Goal: Transaction & Acquisition: Purchase product/service

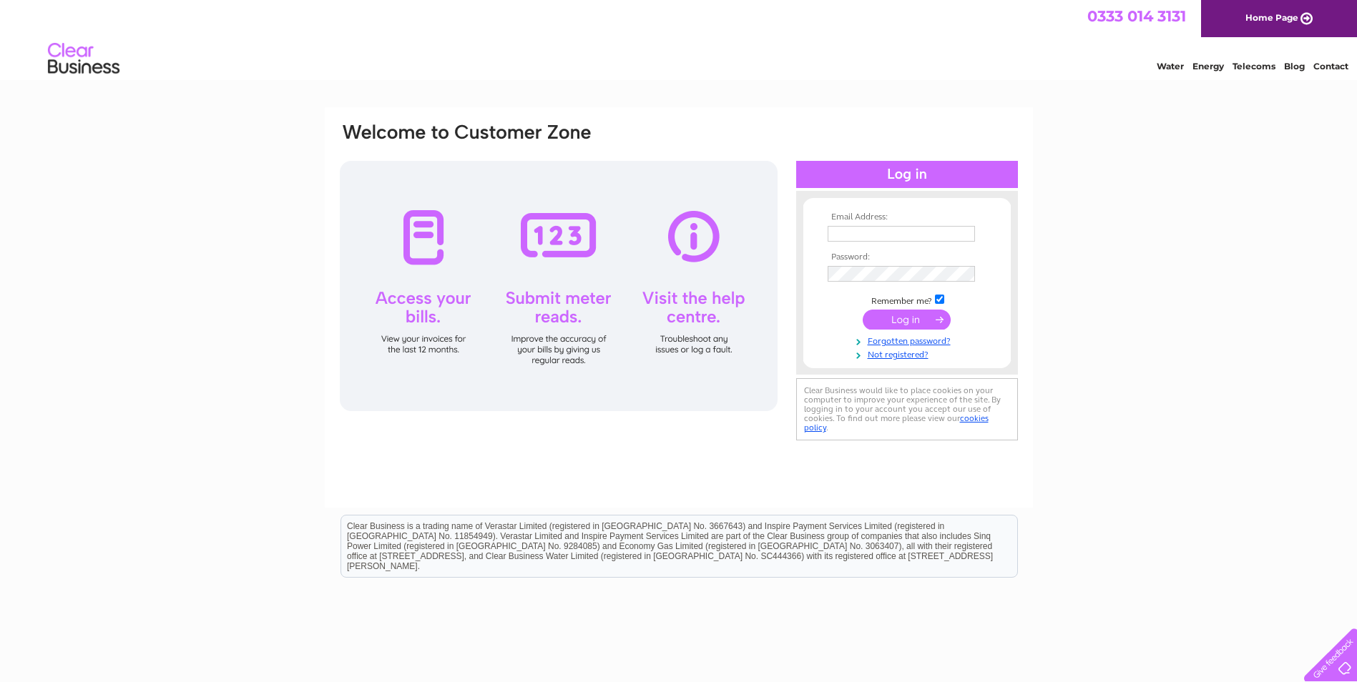
type input "accounts@sustainablefm.co.uk"
click at [894, 314] on input "submit" at bounding box center [907, 320] width 88 height 20
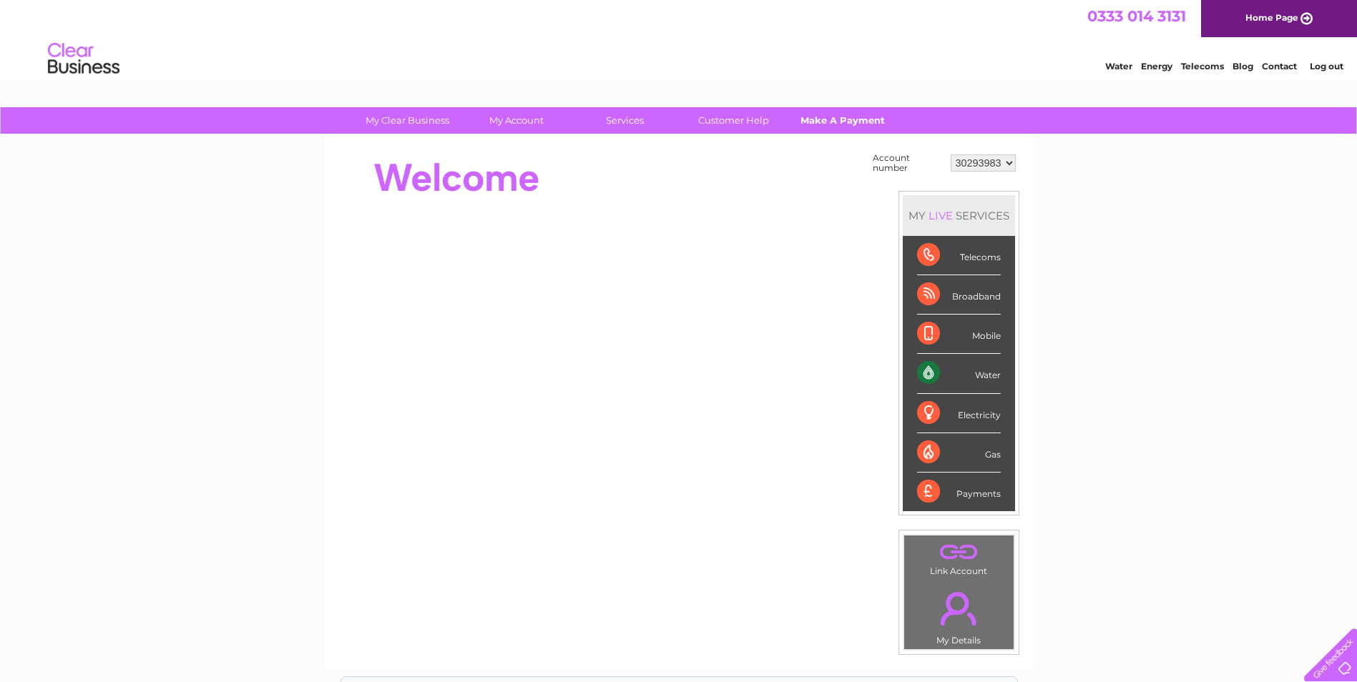
click at [835, 115] on link "Make A Payment" at bounding box center [842, 120] width 118 height 26
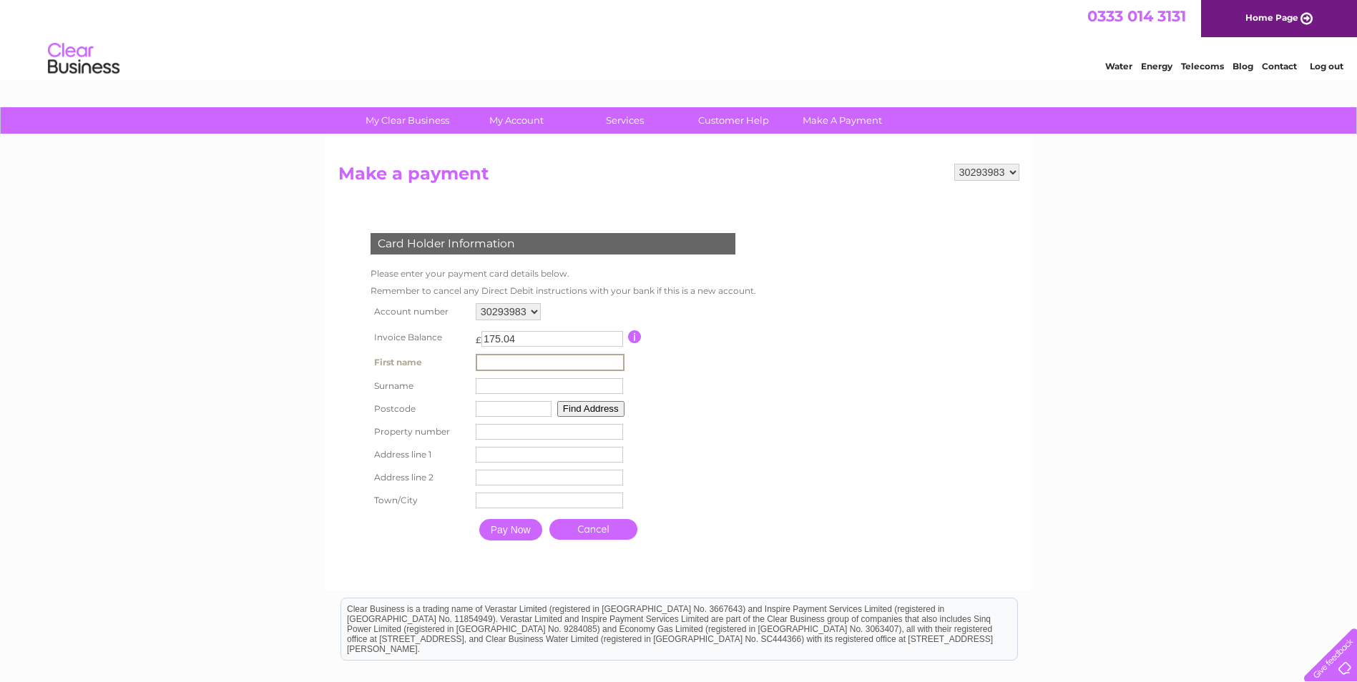
click at [534, 356] on input "text" at bounding box center [550, 362] width 149 height 17
type input "David"
type input "Walker"
type input "EH21 7PQ"
type input "Sustainable FM"
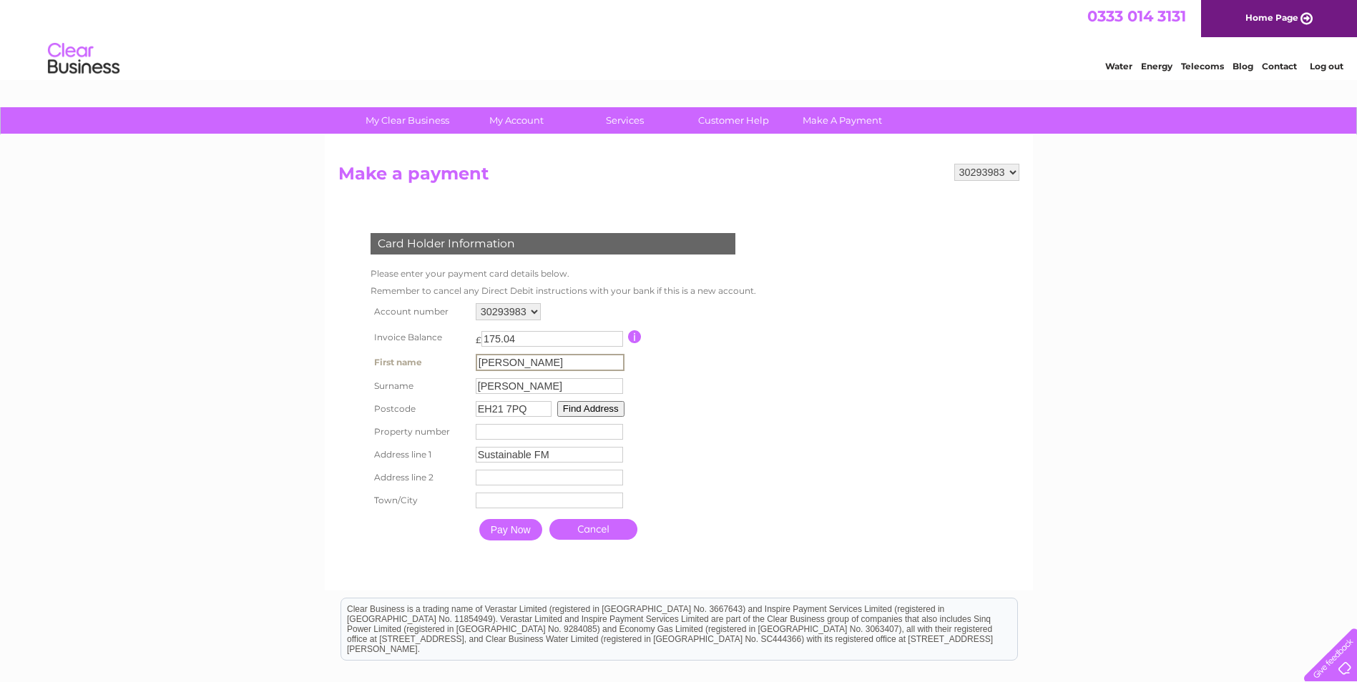
type input "Station Road, Eskmills Parkq"
type input "Musselburgh"
drag, startPoint x: 528, startPoint y: 406, endPoint x: 315, endPoint y: 416, distance: 212.7
click at [315, 416] on div "My Clear Business Login Details My Details My Preferences Link Account My Accou…" at bounding box center [678, 470] width 1357 height 727
type input "AB12 3LF"
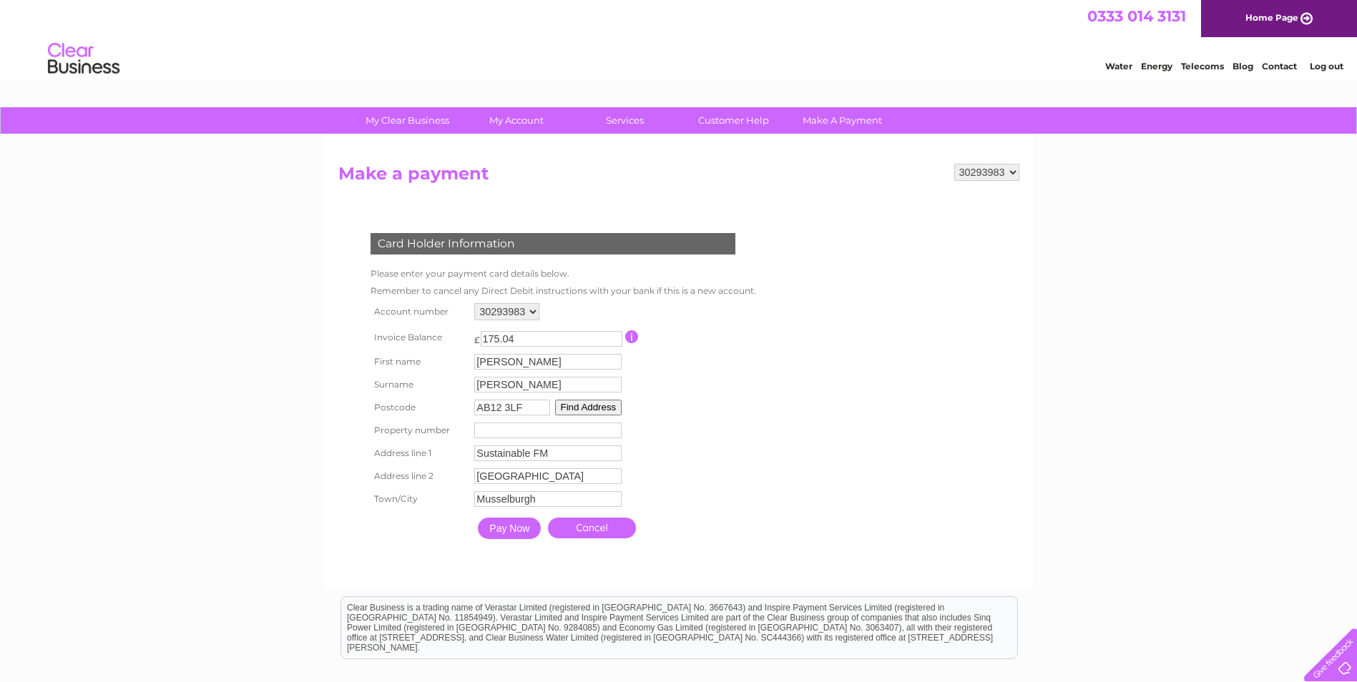
click at [591, 408] on button "Find Address" at bounding box center [588, 408] width 67 height 16
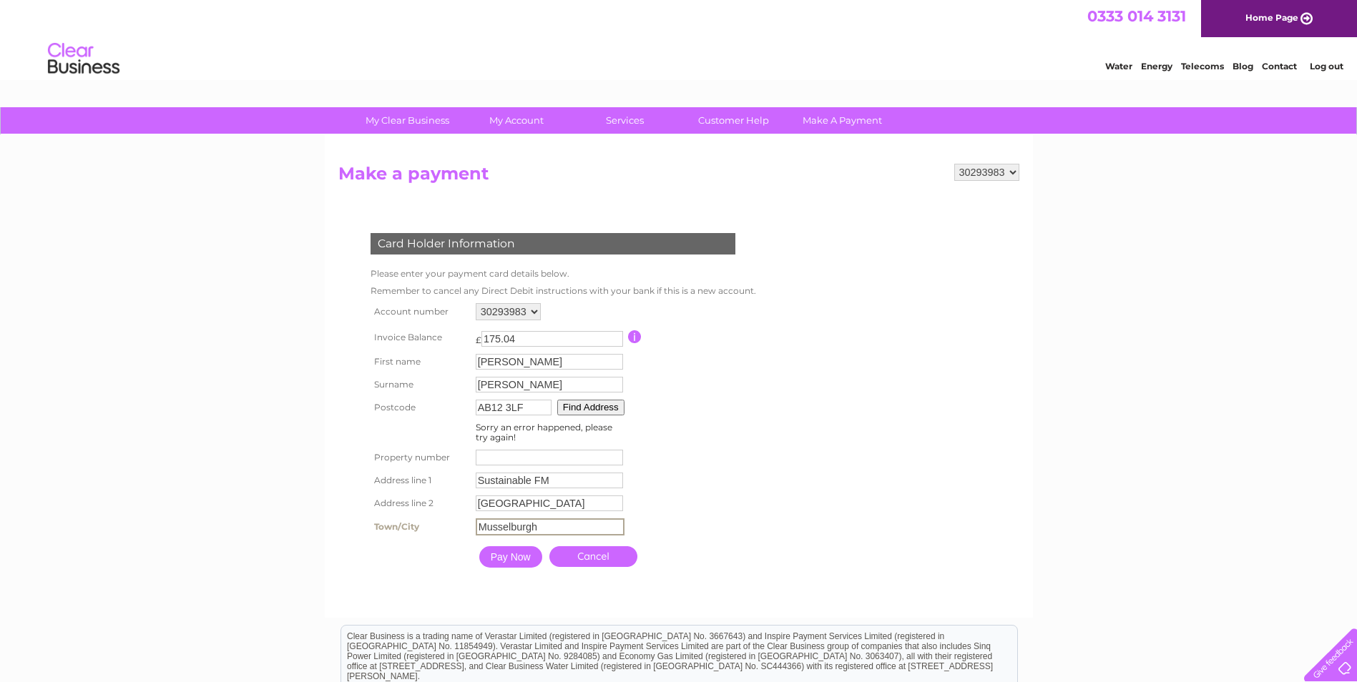
drag, startPoint x: 554, startPoint y: 526, endPoint x: 310, endPoint y: 509, distance: 244.5
click at [310, 509] on div "My Clear Business Login Details My Details My Preferences Link Account My Accou…" at bounding box center [678, 484] width 1357 height 755
drag, startPoint x: 612, startPoint y: 501, endPoint x: 365, endPoint y: 484, distance: 246.6
click at [365, 484] on div "Card Holder Information Please enter your payment card details below. Remember …" at bounding box center [555, 396] width 435 height 355
drag, startPoint x: 565, startPoint y: 483, endPoint x: 344, endPoint y: 468, distance: 221.5
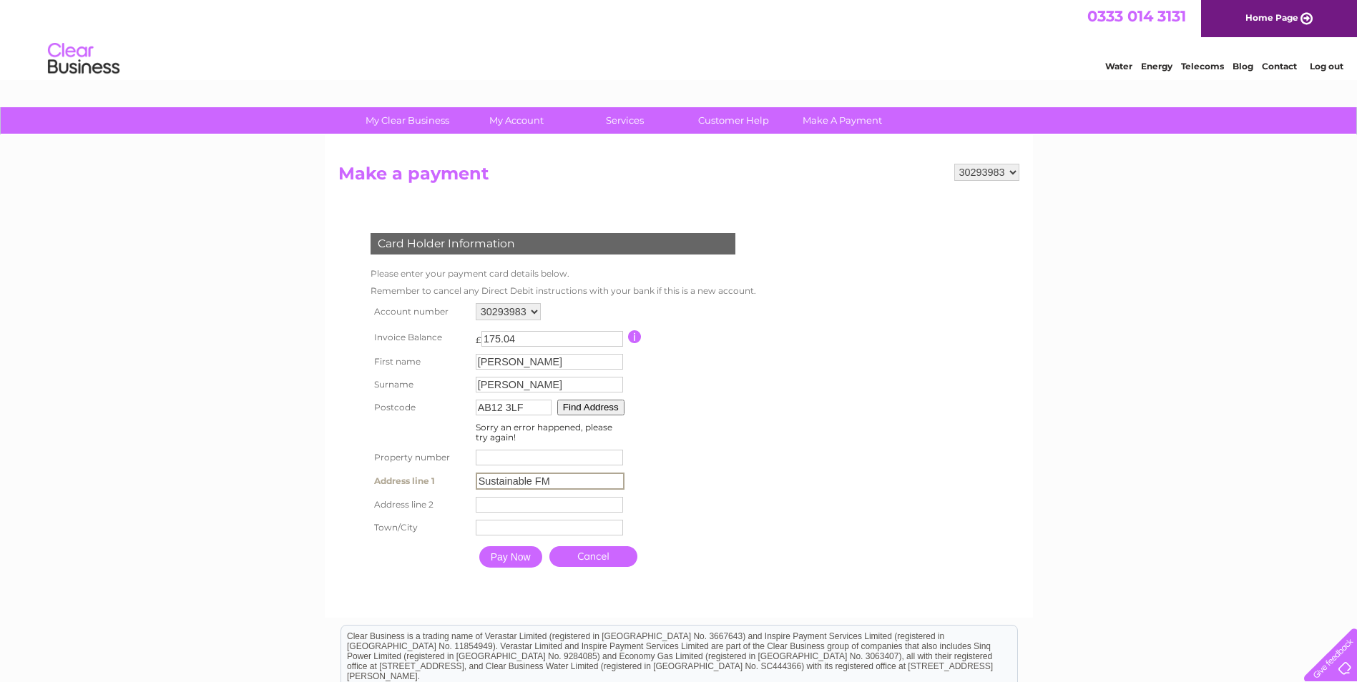
click at [327, 473] on div "30293983 Make a payment Card Holder Information Please enter your payment card …" at bounding box center [679, 376] width 708 height 483
click at [609, 406] on button "Find Address" at bounding box center [588, 408] width 67 height 16
click at [524, 461] on input "number" at bounding box center [547, 458] width 147 height 16
click at [513, 475] on input "text" at bounding box center [547, 481] width 147 height 16
click at [509, 557] on input "Pay Now" at bounding box center [509, 555] width 63 height 21
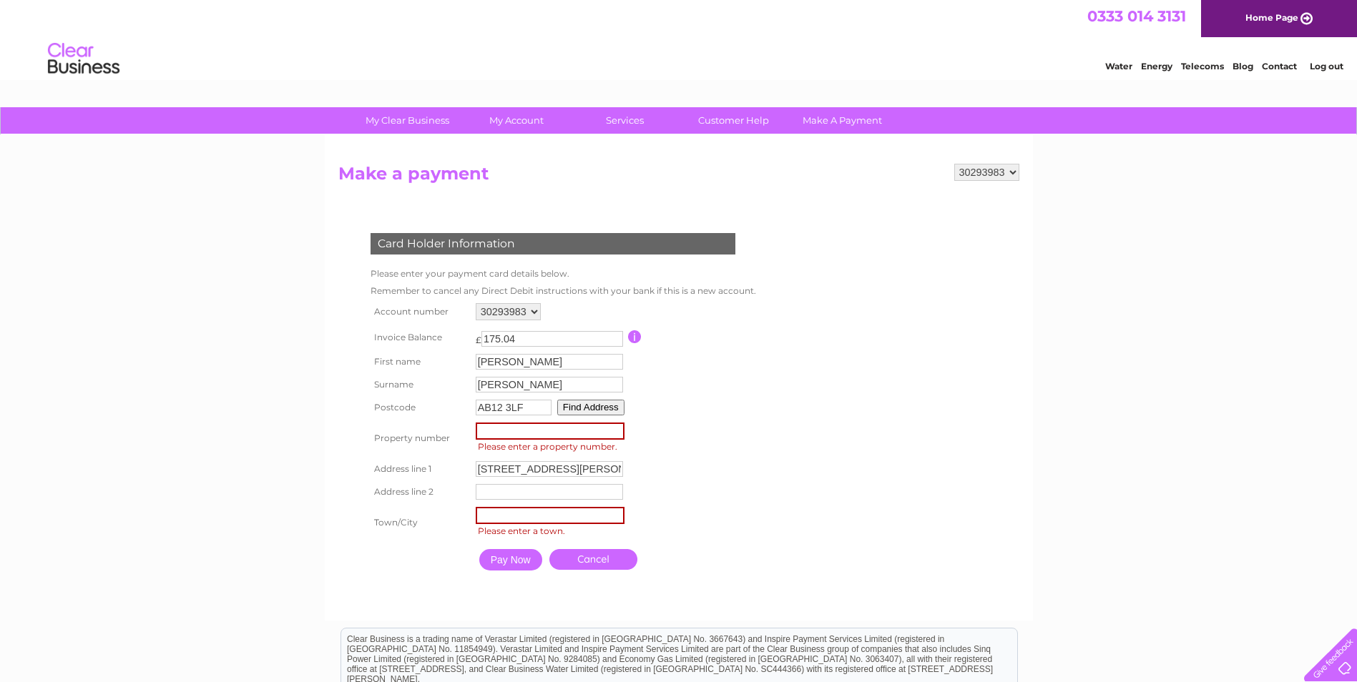
click at [534, 429] on input "number" at bounding box center [550, 431] width 149 height 17
drag, startPoint x: 547, startPoint y: 465, endPoint x: 428, endPoint y: 454, distance: 119.9
click at [428, 454] on tbody "Account number 30293983 Invoice Balance £ 175.04 David" at bounding box center [562, 440] width 390 height 280
type input "Souter Head Road"
click at [516, 426] on input "number" at bounding box center [550, 431] width 149 height 17
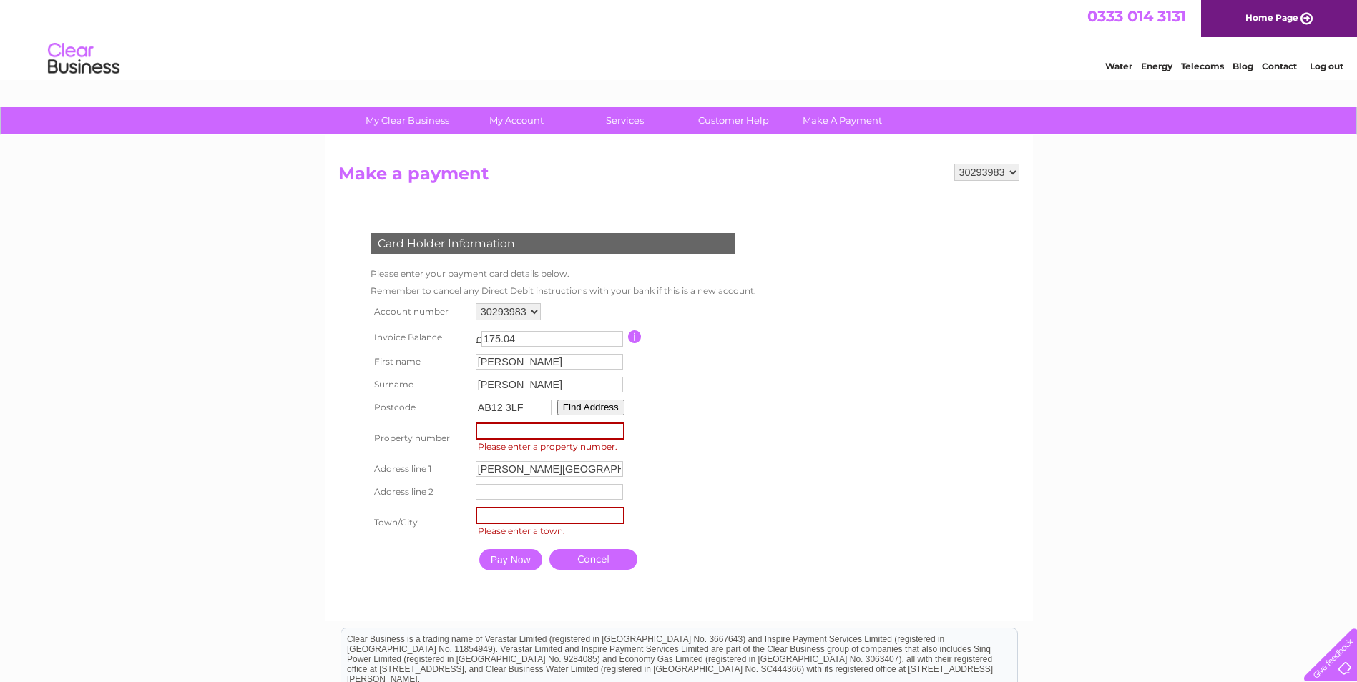
click at [500, 508] on input "text" at bounding box center [550, 515] width 149 height 17
type input "aberdeen"
click at [898, 495] on form "30293983 Make a payment Card Holder Information Please enter your payment card …" at bounding box center [678, 385] width 681 height 443
click at [517, 559] on input "Pay Now" at bounding box center [510, 558] width 63 height 21
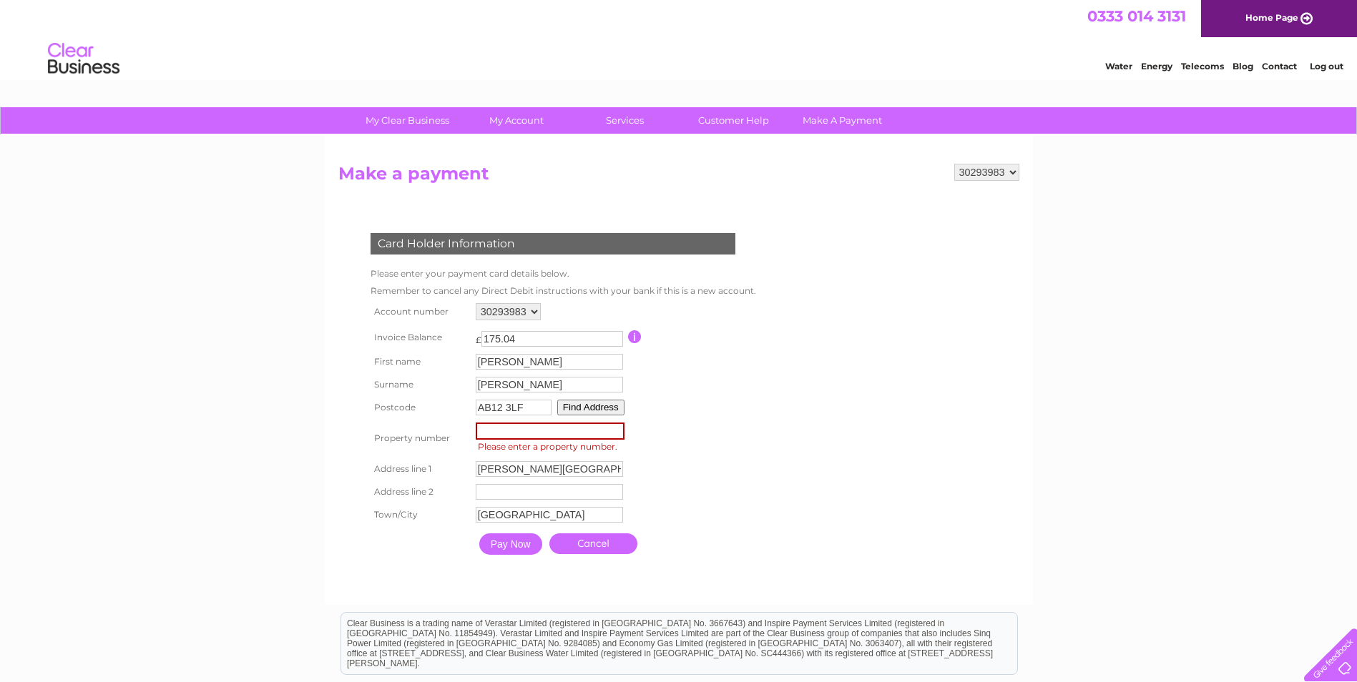
click at [516, 551] on input "Pay Now" at bounding box center [510, 544] width 63 height 21
click at [514, 538] on input "Pay Now" at bounding box center [510, 544] width 63 height 21
type input "7"
click at [805, 445] on form "30293983 Make a payment Card Holder Information Please enter your payment card …" at bounding box center [678, 377] width 681 height 426
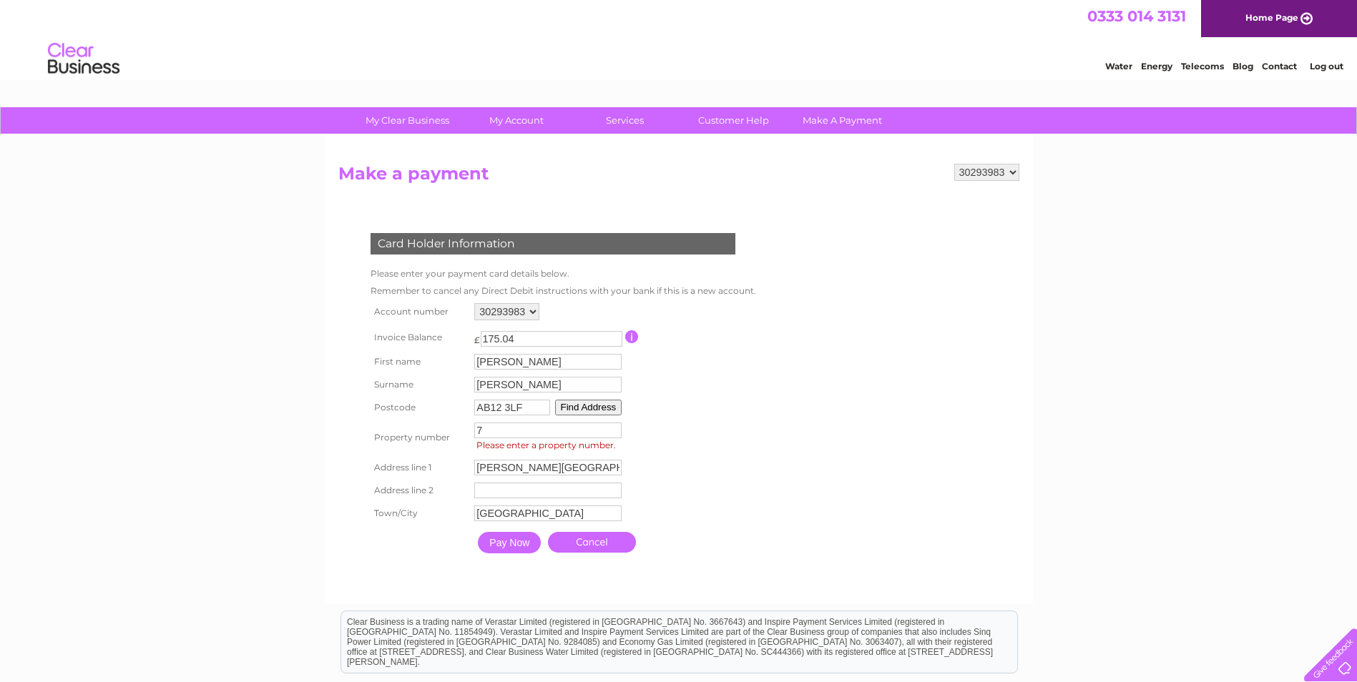
click at [502, 546] on input "Pay Now" at bounding box center [509, 542] width 63 height 21
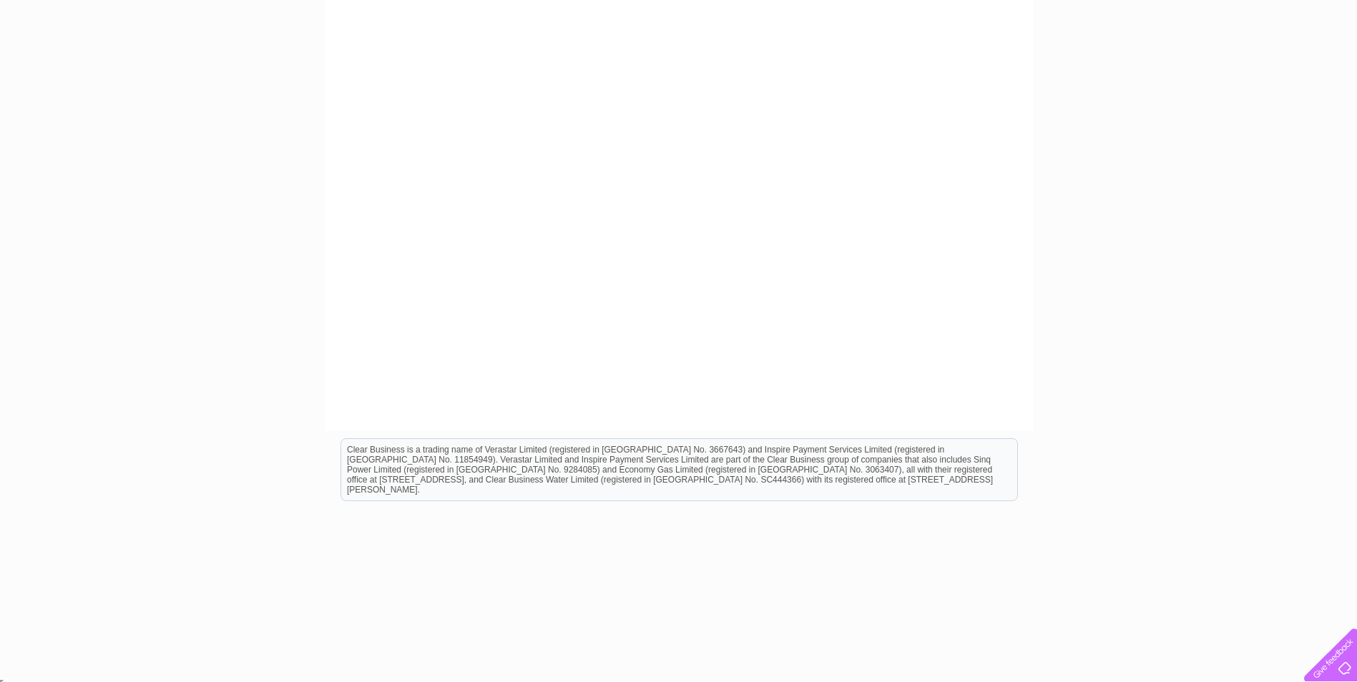
scroll to position [438, 0]
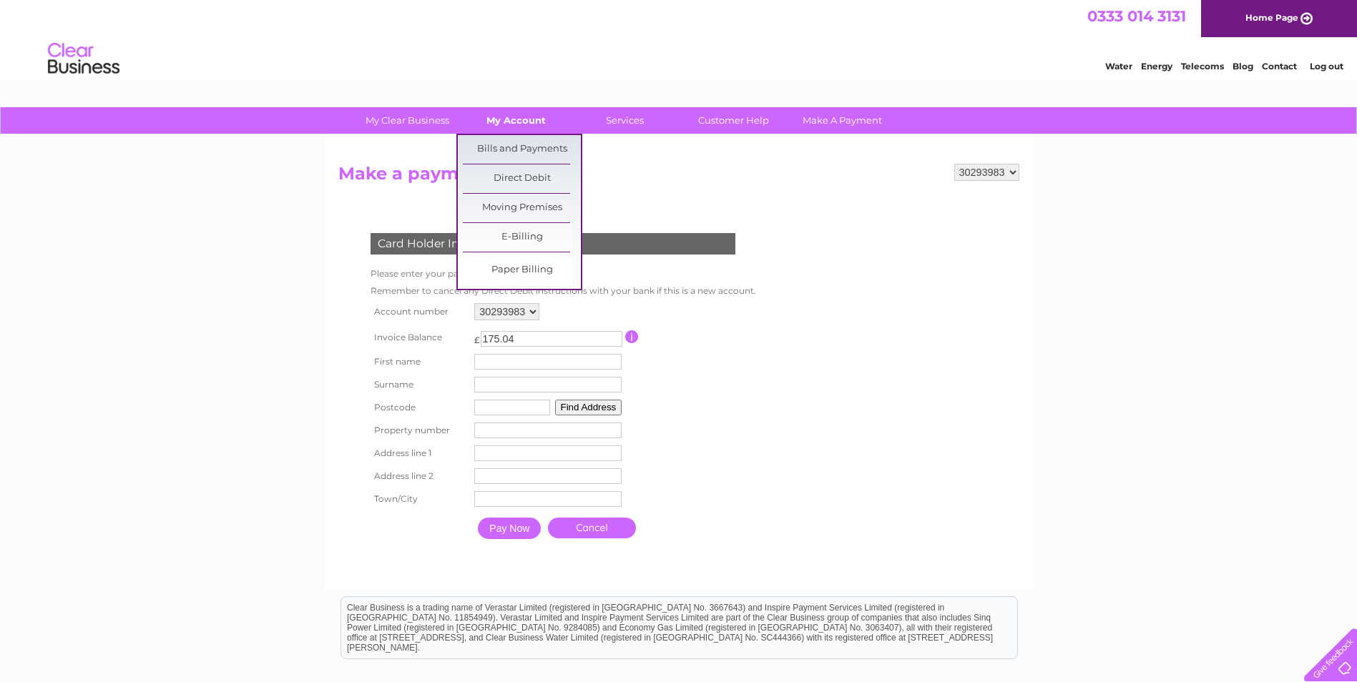
click at [514, 124] on link "My Account" at bounding box center [516, 120] width 118 height 26
click at [525, 236] on link "E-Billing" at bounding box center [522, 237] width 118 height 29
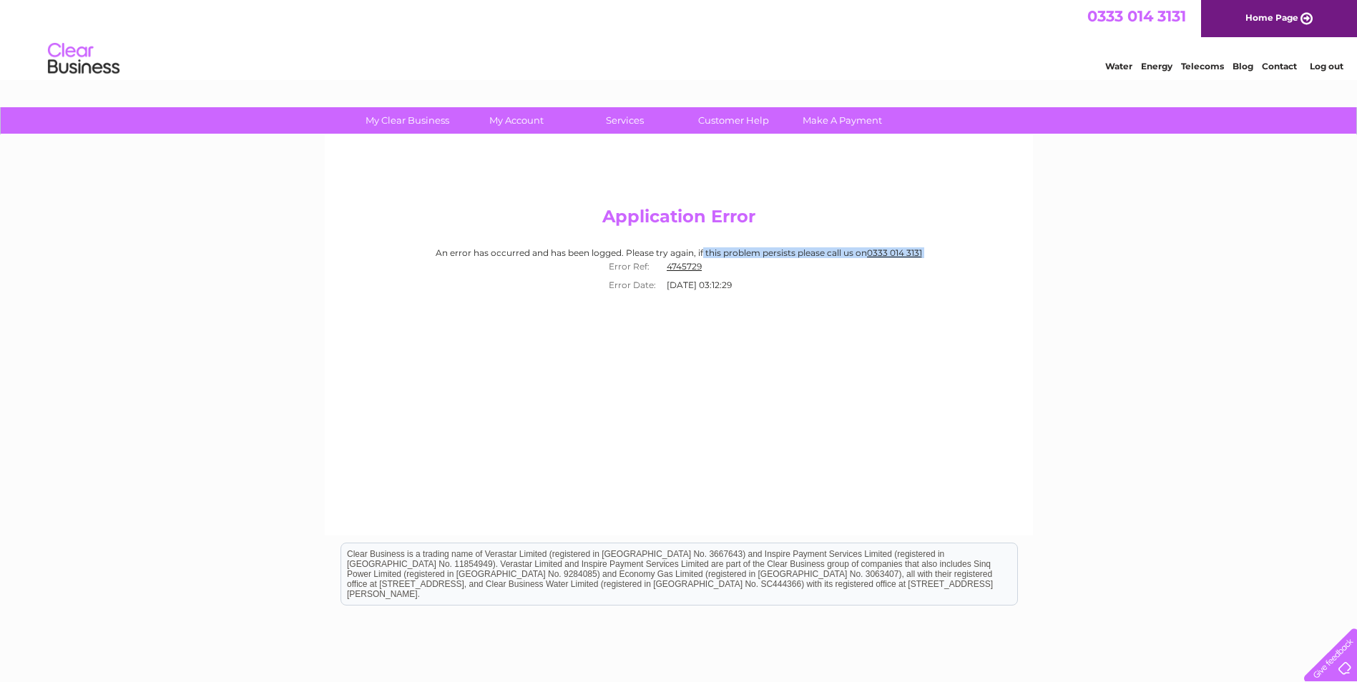
drag, startPoint x: 456, startPoint y: 258, endPoint x: 647, endPoint y: 251, distance: 191.1
click at [639, 251] on div "An error has occurred and has been logged. Please try again, if this problem pe…" at bounding box center [678, 271] width 681 height 46
click at [681, 251] on div "An error has occurred and has been logged. Please try again, if this problem pe…" at bounding box center [678, 271] width 681 height 46
click at [679, 230] on h2 "Application Error" at bounding box center [678, 220] width 681 height 27
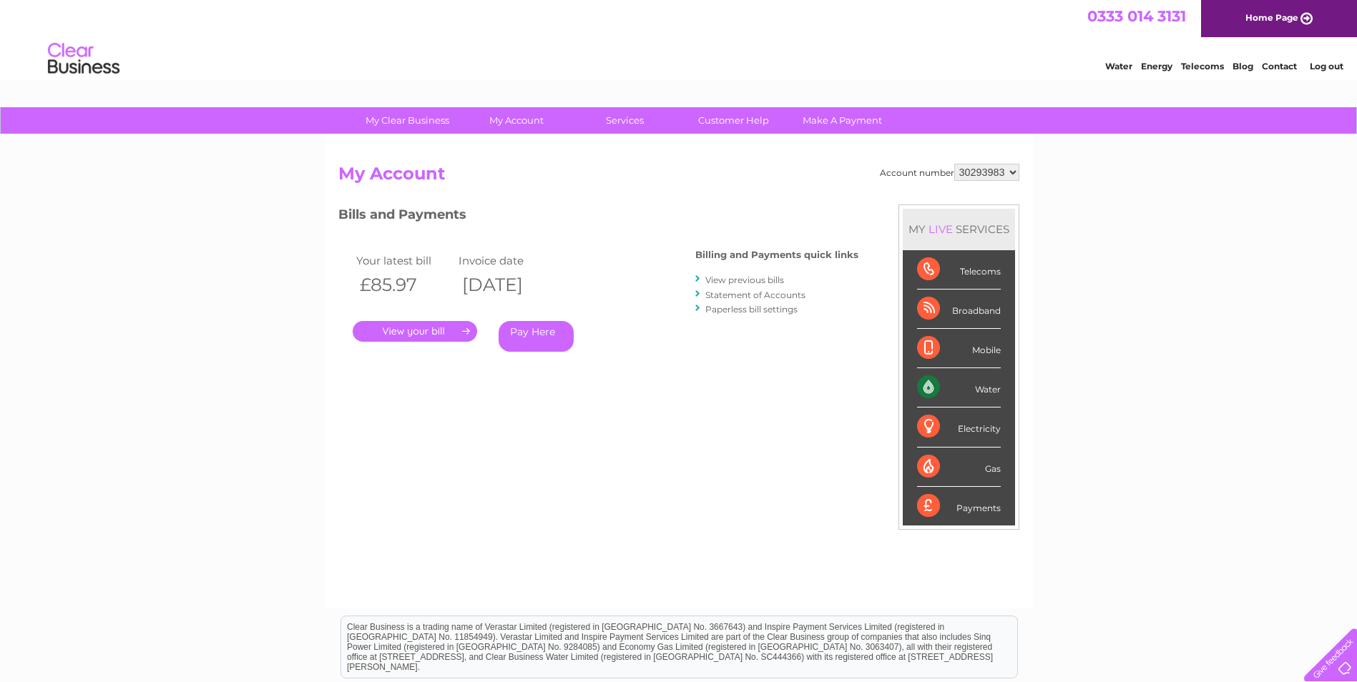
click at [423, 333] on link "." at bounding box center [415, 331] width 124 height 21
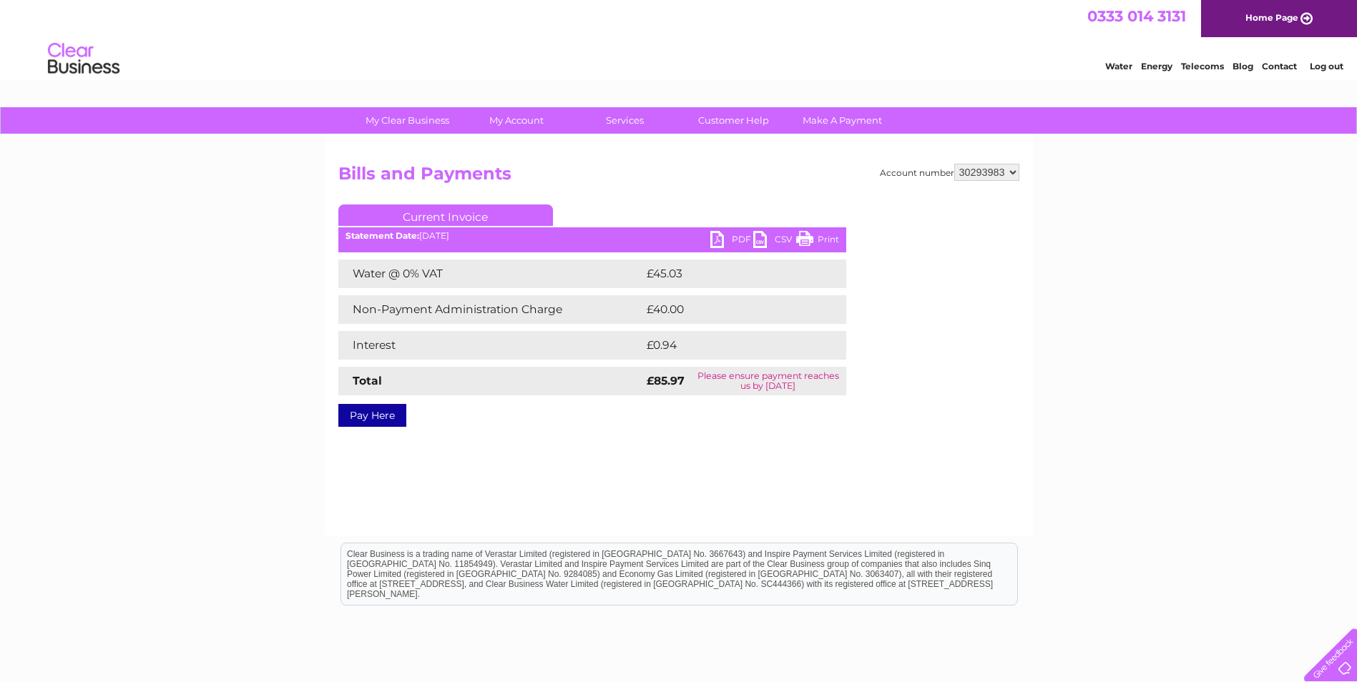
click at [730, 241] on link "PDF" at bounding box center [731, 241] width 43 height 21
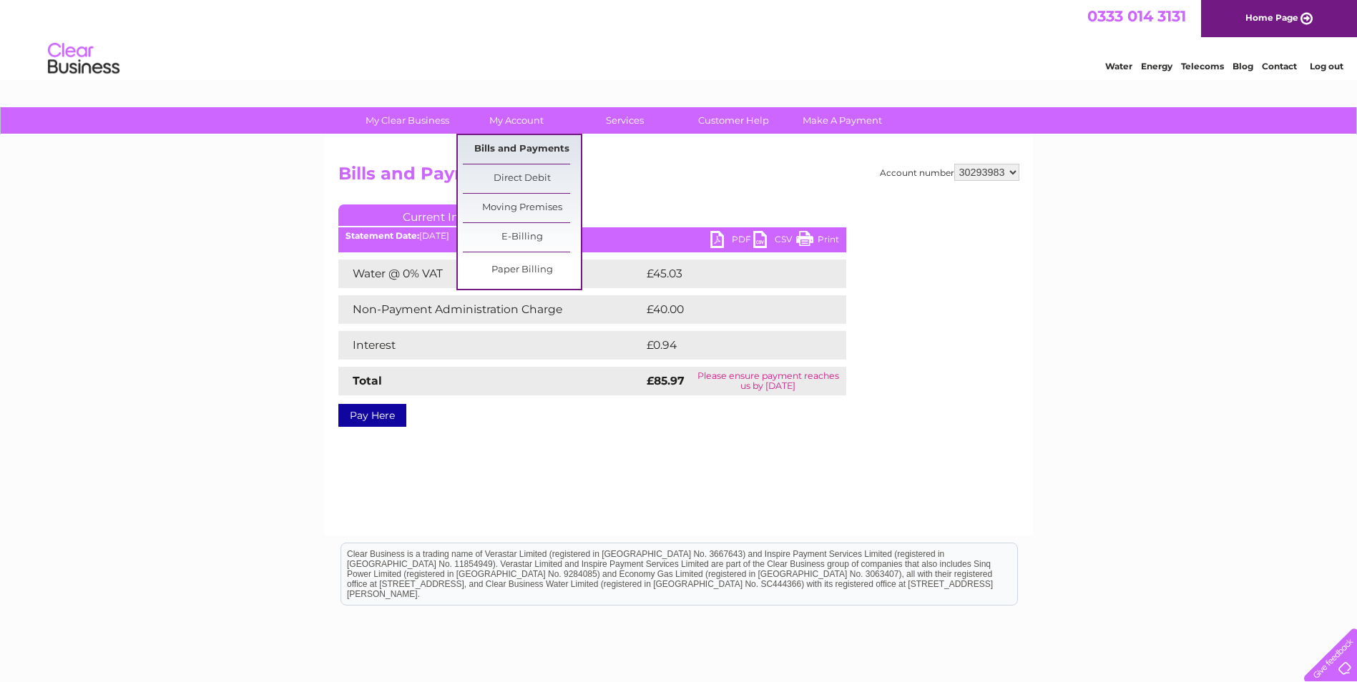
click at [522, 147] on link "Bills and Payments" at bounding box center [522, 149] width 118 height 29
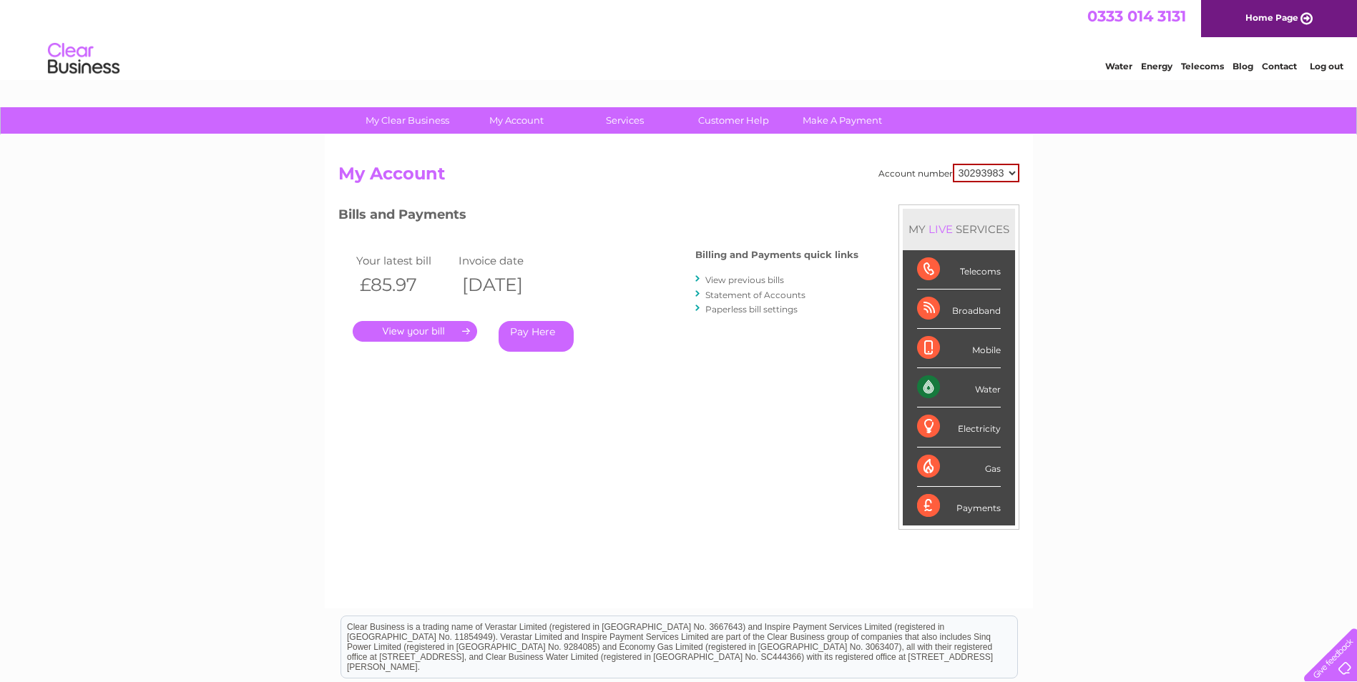
click at [546, 339] on link "Pay Here" at bounding box center [536, 336] width 75 height 31
